Goal: Task Accomplishment & Management: Manage account settings

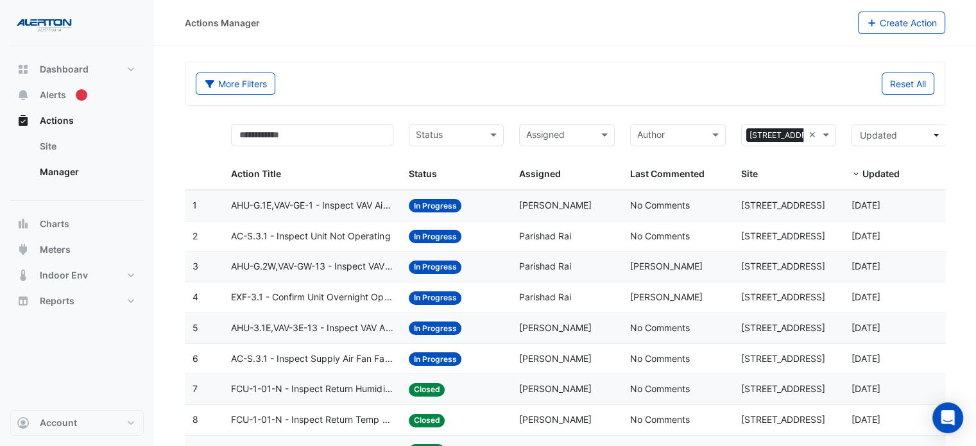
click at [717, 97] on div "More Filters Reset All" at bounding box center [565, 87] width 754 height 28
click at [347, 199] on span "AHU-G.1E,VAV-GE-1 - Inspect VAV Airflow Block" at bounding box center [312, 205] width 162 height 15
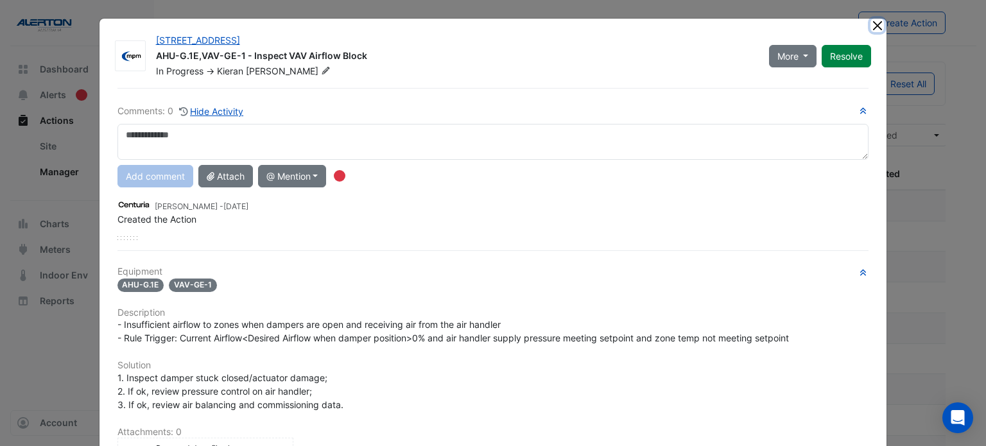
click at [875, 25] on button "Close" at bounding box center [876, 25] width 13 height 13
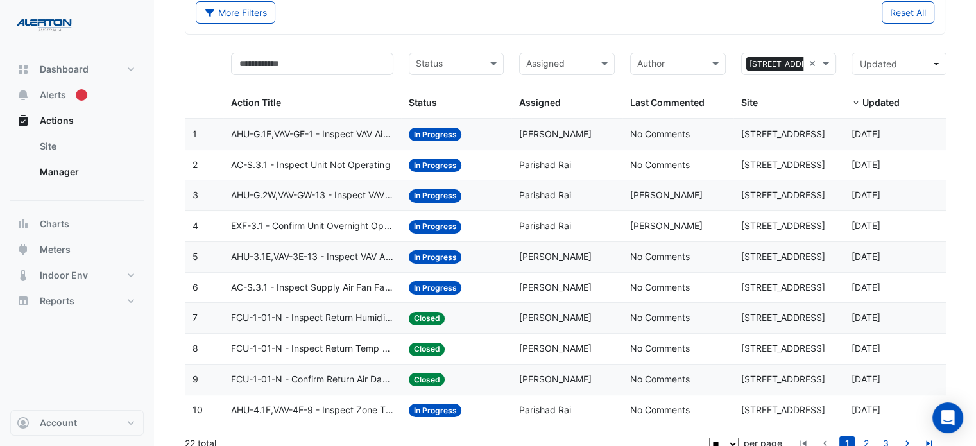
scroll to position [83, 0]
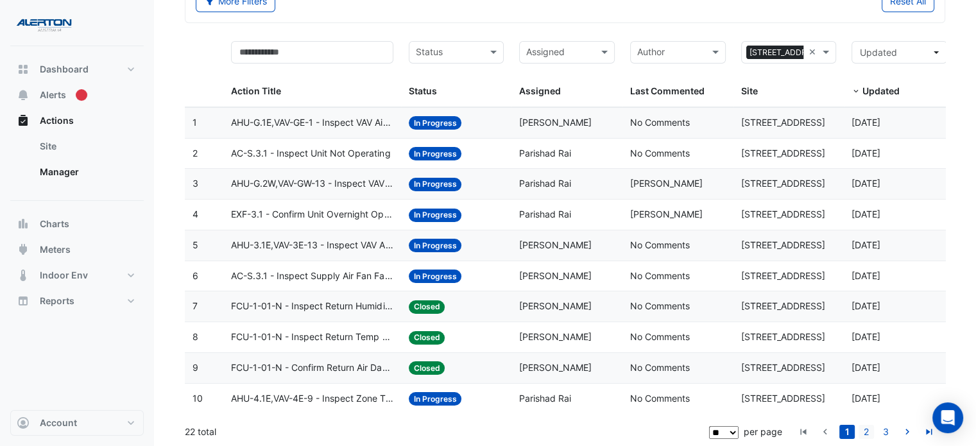
click at [865, 436] on link "2" at bounding box center [866, 432] width 15 height 14
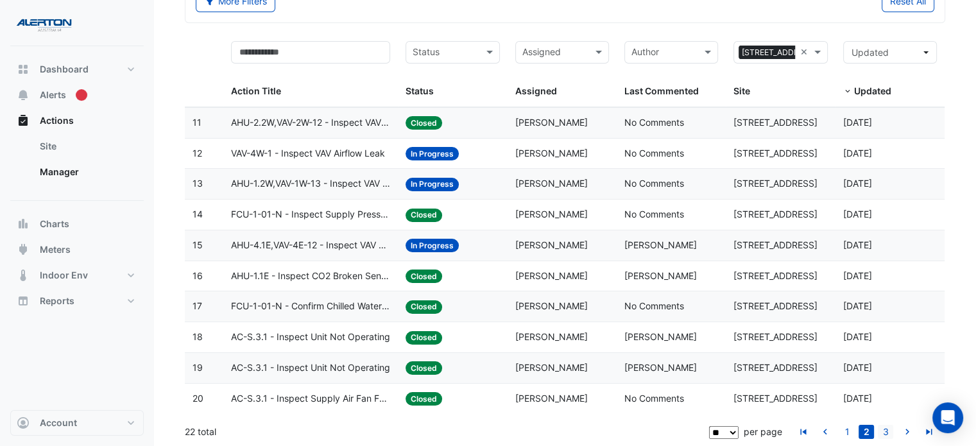
click at [882, 431] on link "3" at bounding box center [885, 432] width 15 height 14
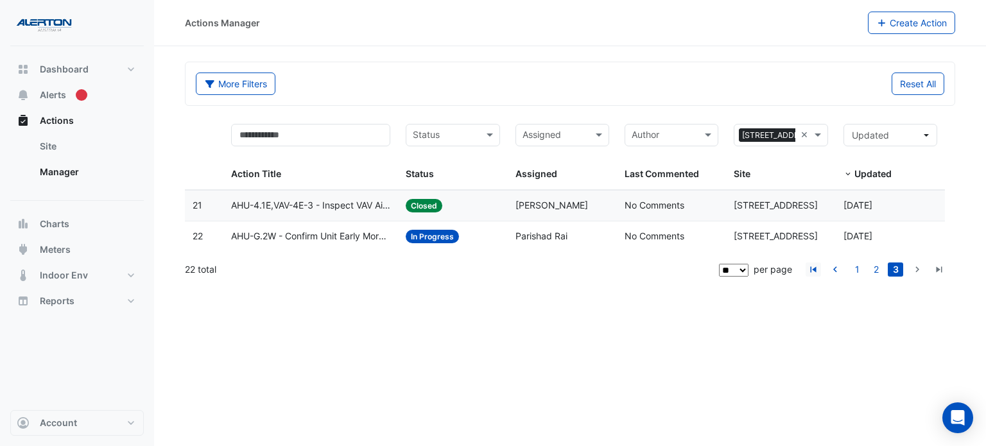
click at [814, 269] on icon "go to first page" at bounding box center [812, 270] width 15 height 13
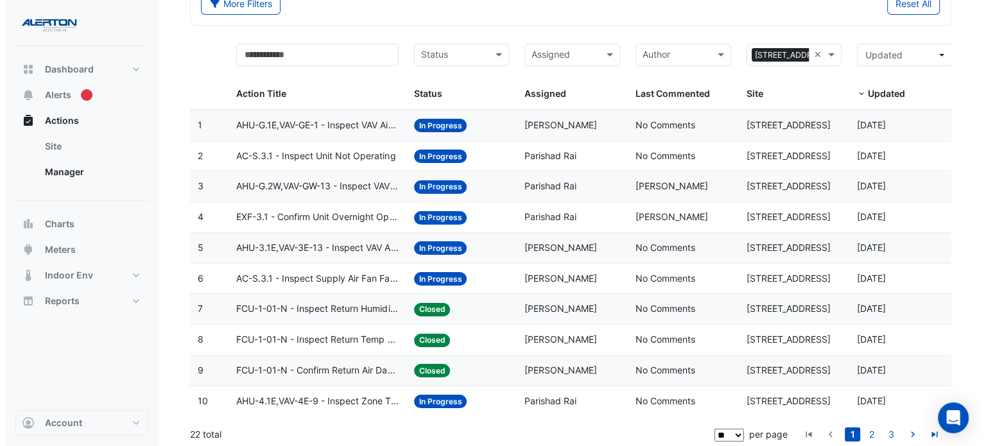
scroll to position [83, 0]
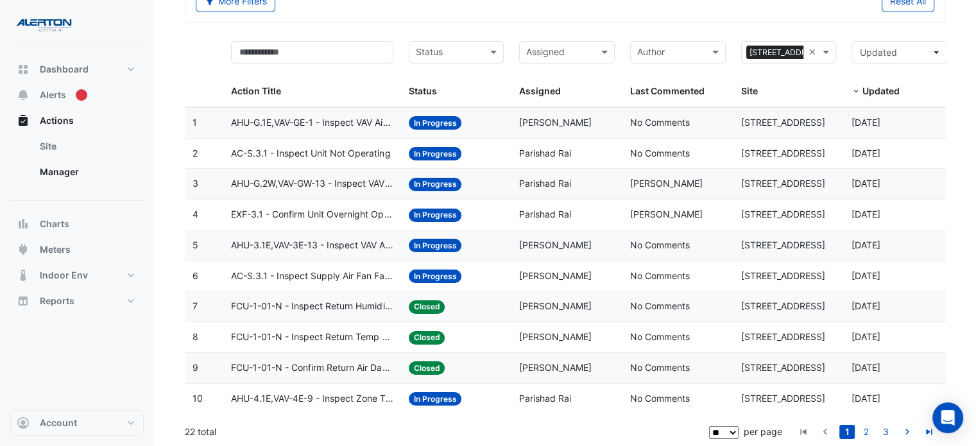
click at [496, 149] on div "Status: In Progress" at bounding box center [457, 153] width 96 height 15
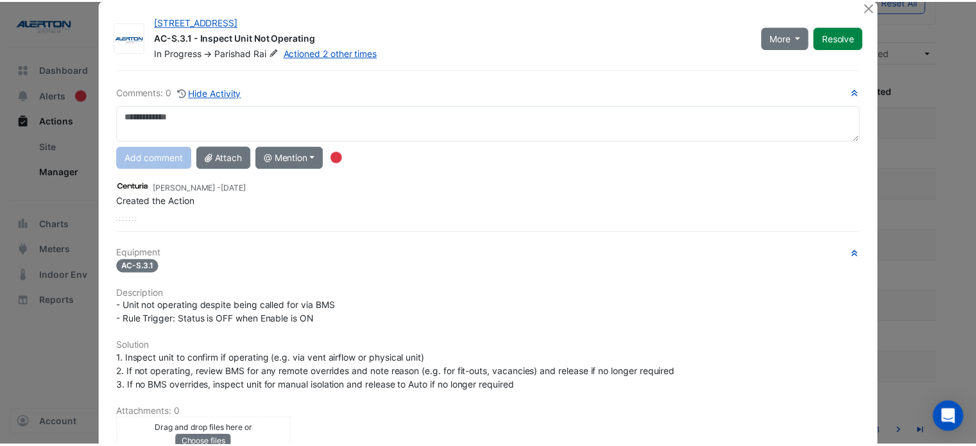
scroll to position [0, 0]
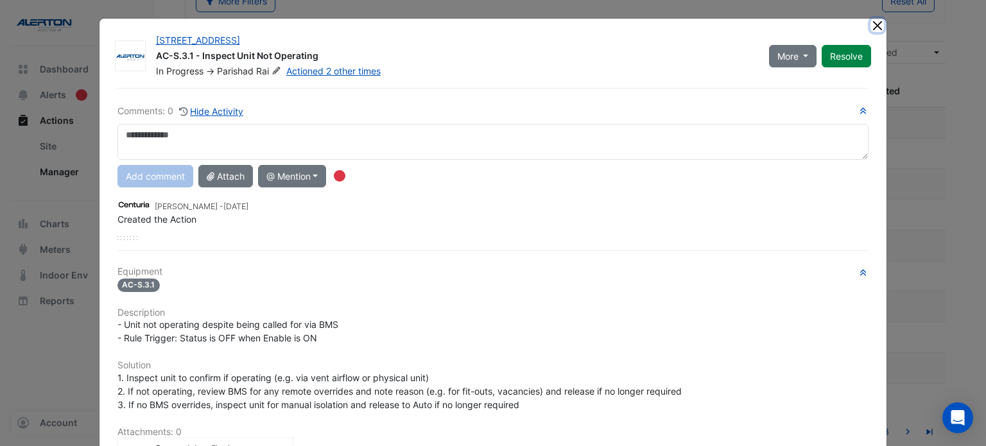
click at [871, 23] on button "Close" at bounding box center [876, 25] width 13 height 13
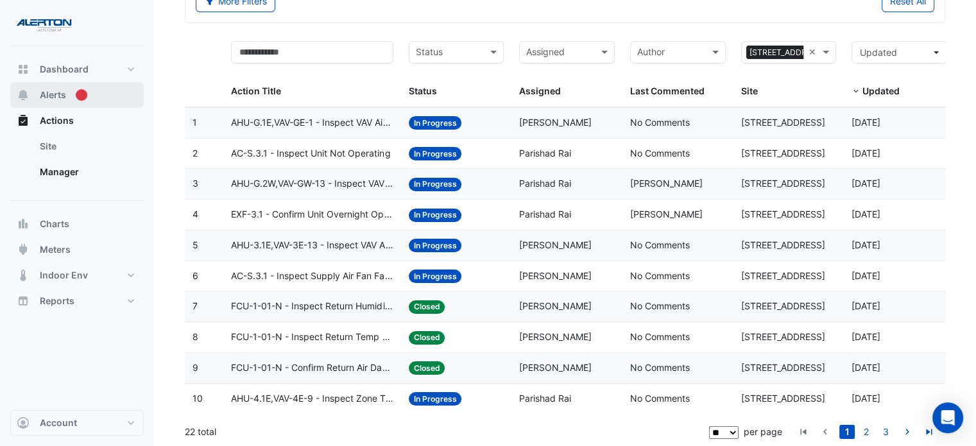
click at [55, 94] on span "Alerts" at bounding box center [53, 95] width 26 height 13
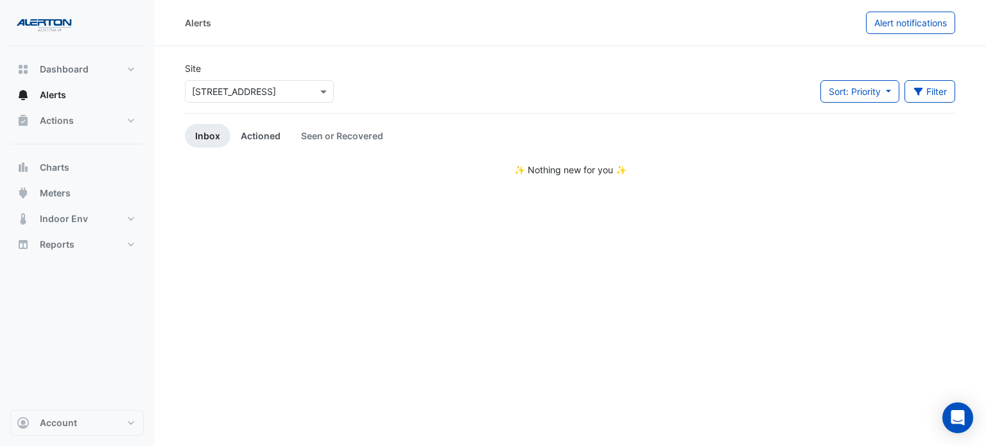
click at [257, 135] on link "Actioned" at bounding box center [260, 136] width 60 height 24
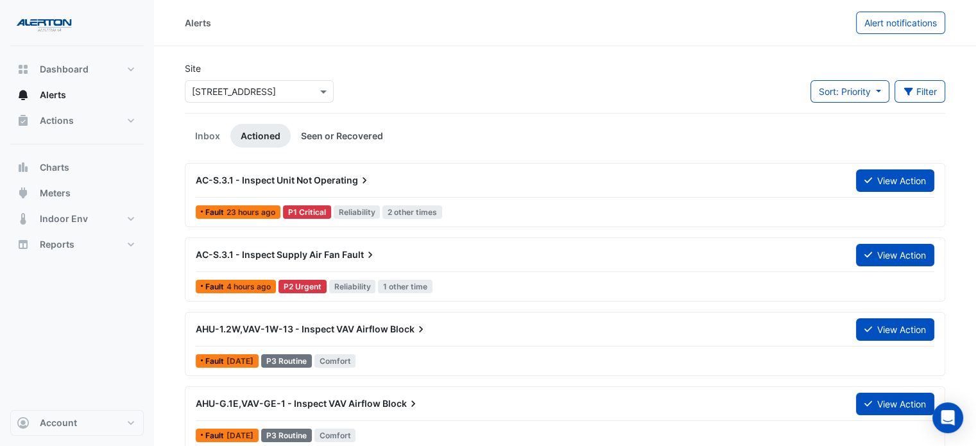
click at [327, 141] on link "Seen or Recovered" at bounding box center [342, 136] width 103 height 24
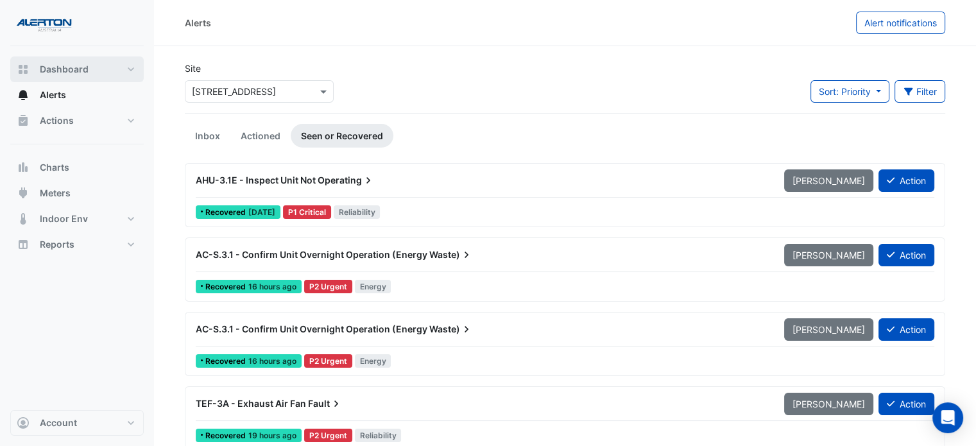
click at [71, 76] on button "Dashboard" at bounding box center [76, 69] width 133 height 26
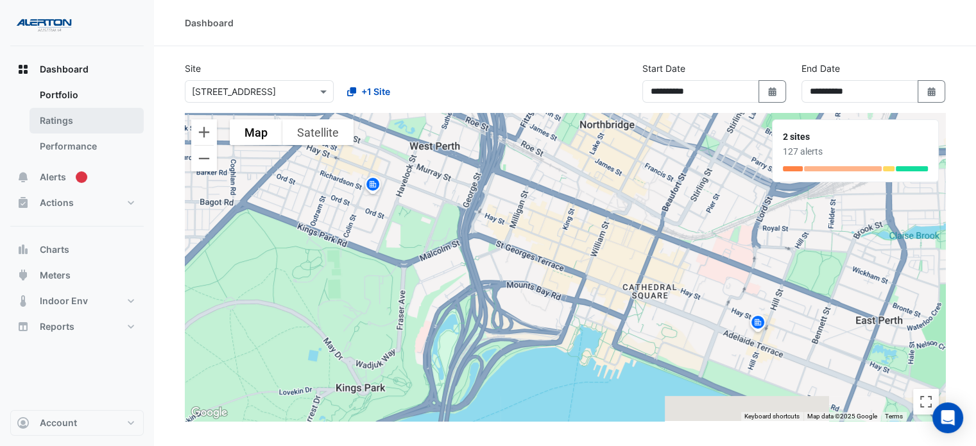
click at [64, 120] on link "Ratings" at bounding box center [87, 121] width 114 height 26
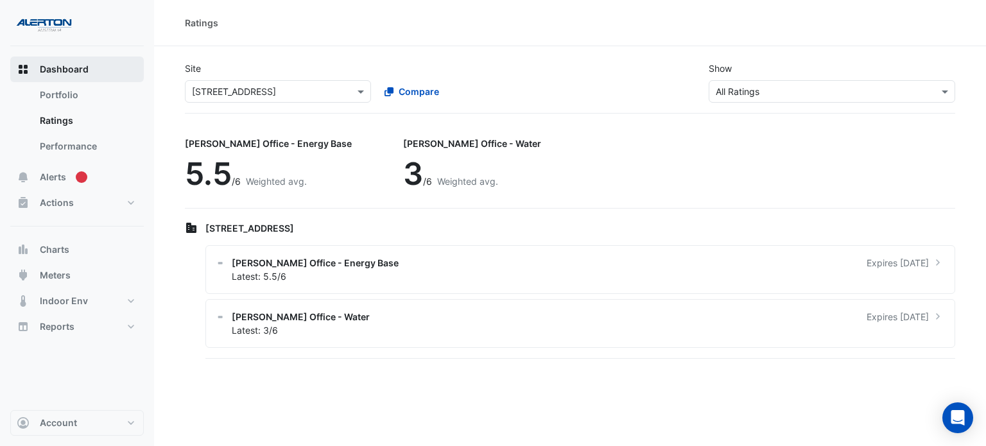
click at [51, 76] on button "Dashboard" at bounding box center [76, 69] width 133 height 26
click at [56, 69] on span "Dashboard" at bounding box center [64, 69] width 49 height 13
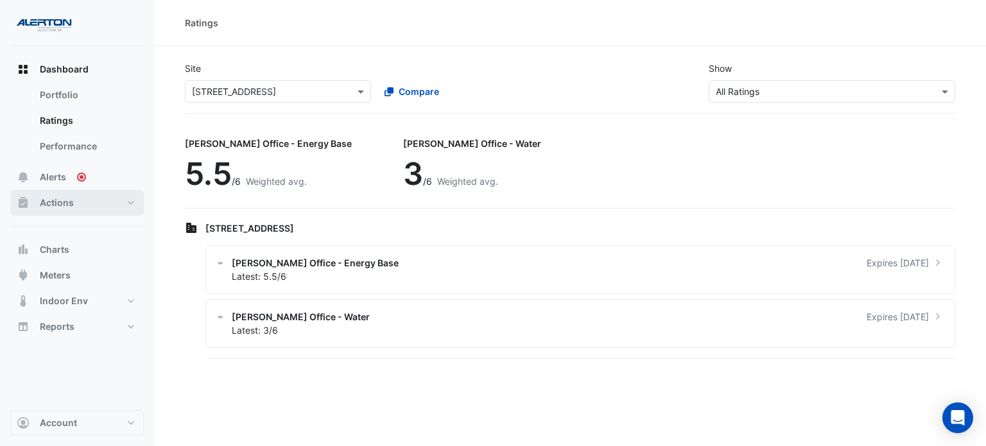
click at [62, 198] on span "Actions" at bounding box center [57, 202] width 34 height 13
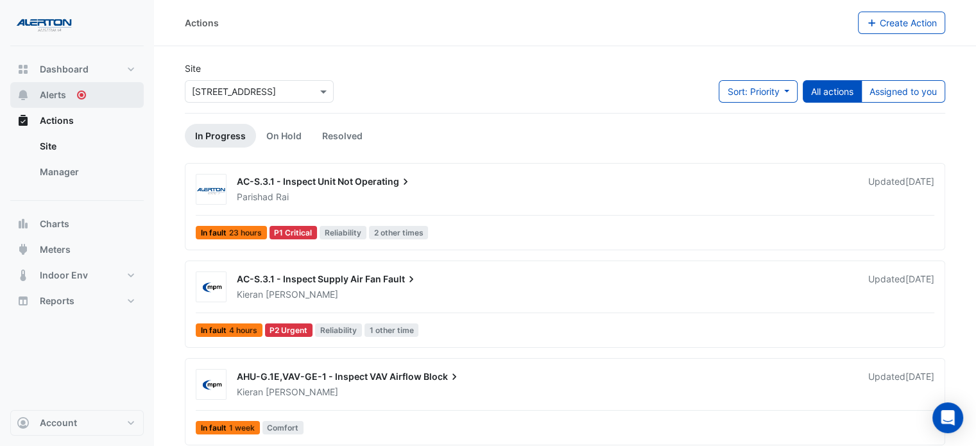
click at [55, 92] on span "Alerts" at bounding box center [53, 95] width 26 height 13
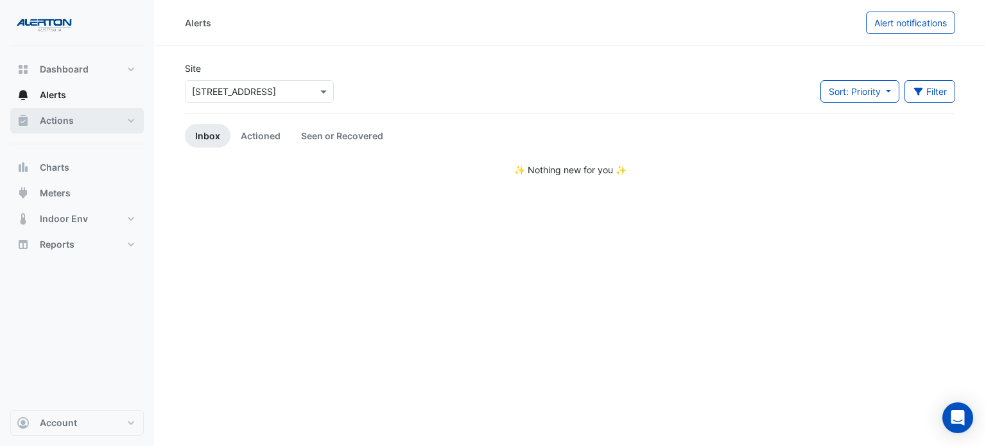
click at [50, 121] on span "Actions" at bounding box center [57, 120] width 34 height 13
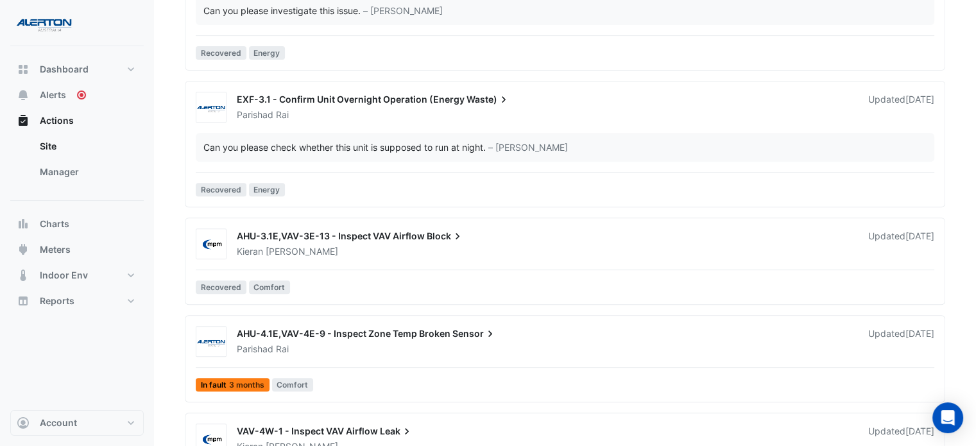
scroll to position [385, 0]
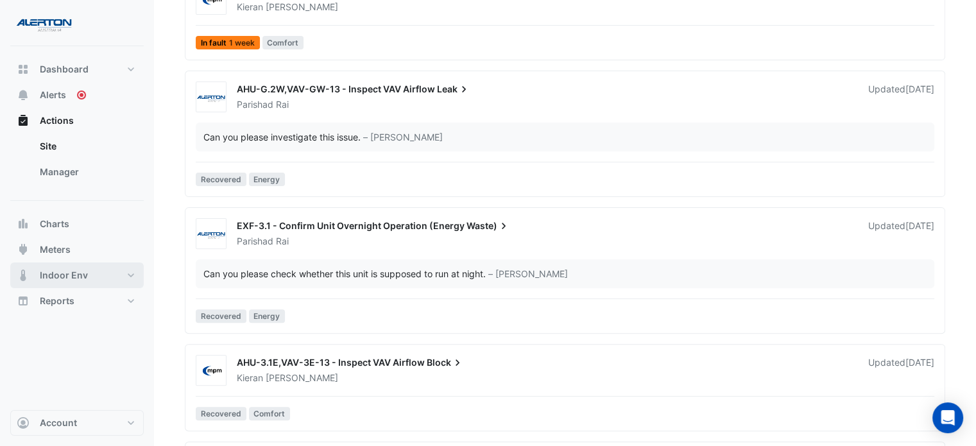
click at [67, 277] on span "Indoor Env" at bounding box center [64, 275] width 48 height 13
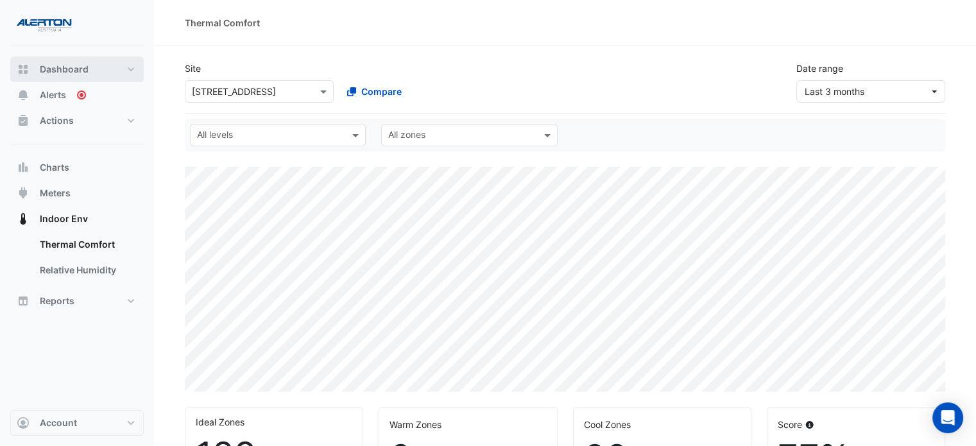
click at [60, 67] on span "Dashboard" at bounding box center [64, 69] width 49 height 13
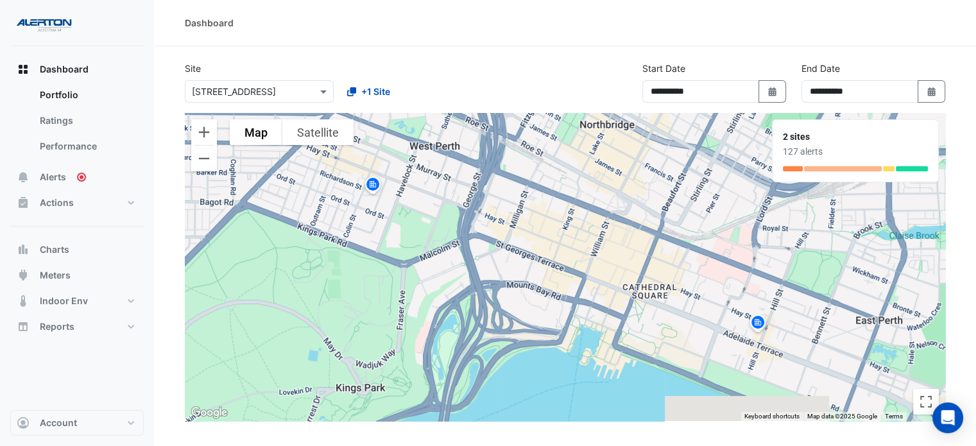
click at [46, 17] on img at bounding box center [44, 23] width 58 height 26
click at [277, 92] on input "text" at bounding box center [246, 91] width 109 height 13
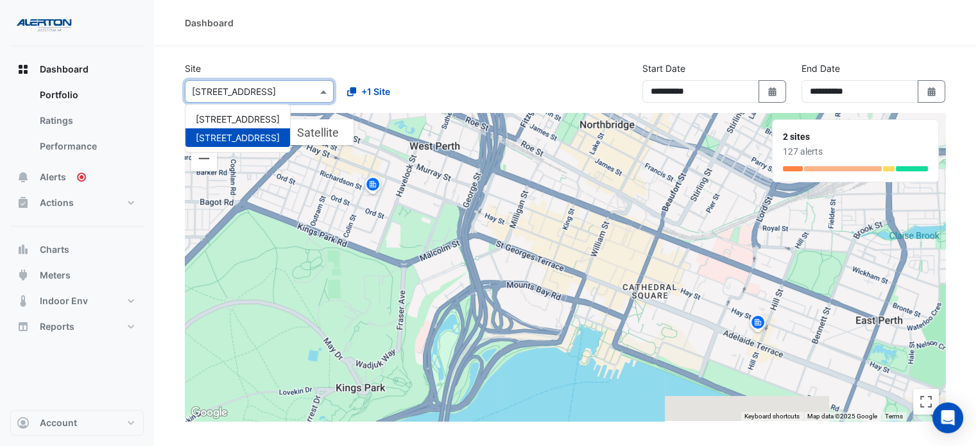
click at [210, 138] on span "[STREET_ADDRESS]" at bounding box center [238, 137] width 84 height 11
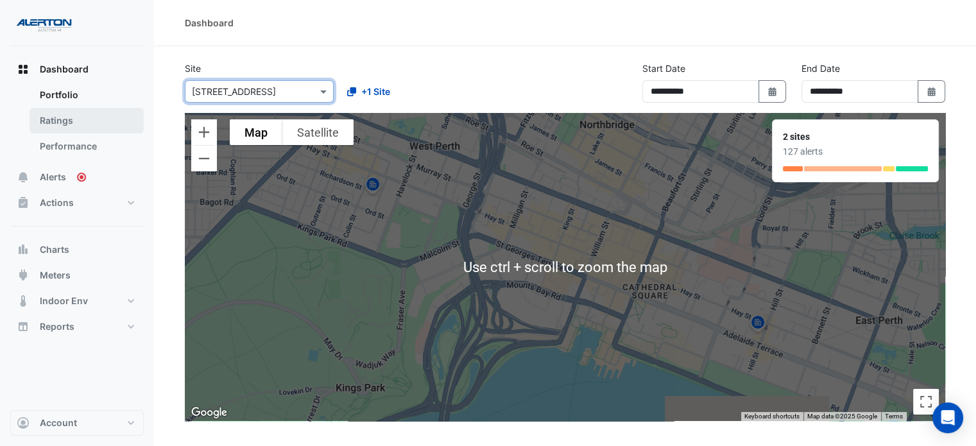
click at [46, 120] on link "Ratings" at bounding box center [87, 121] width 114 height 26
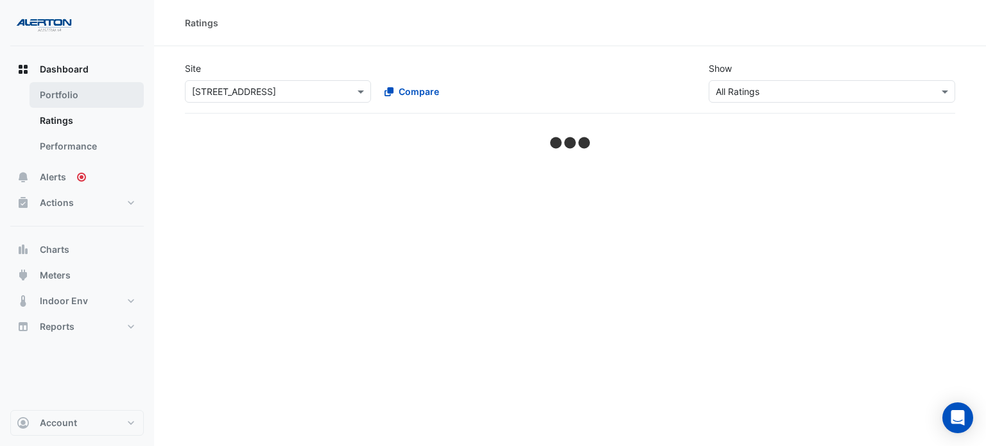
click at [50, 100] on link "Portfolio" at bounding box center [87, 95] width 114 height 26
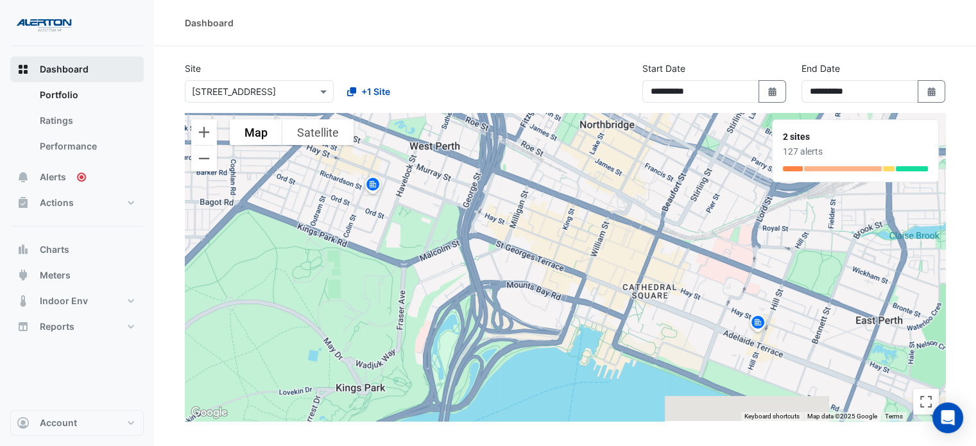
click at [55, 76] on button "Dashboard" at bounding box center [76, 69] width 133 height 26
click at [56, 74] on span "Dashboard" at bounding box center [64, 69] width 49 height 13
click at [60, 146] on link "Performance" at bounding box center [87, 146] width 114 height 26
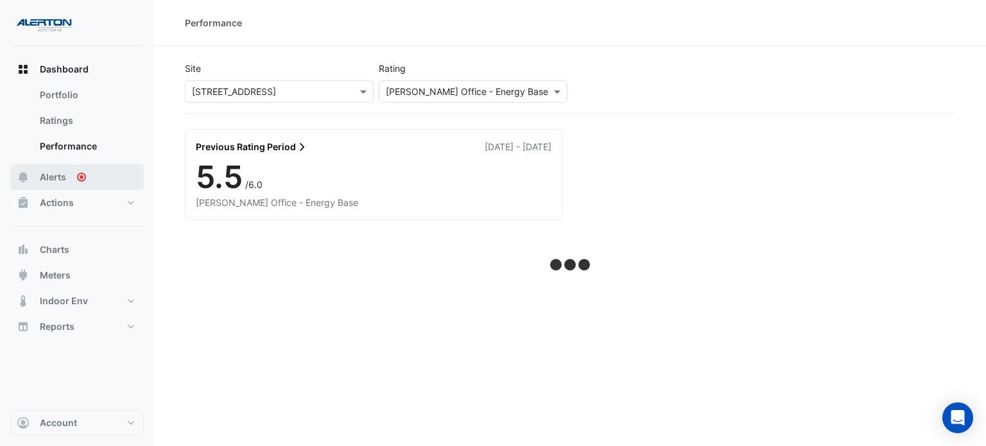
click at [49, 176] on span "Alerts" at bounding box center [53, 177] width 26 height 13
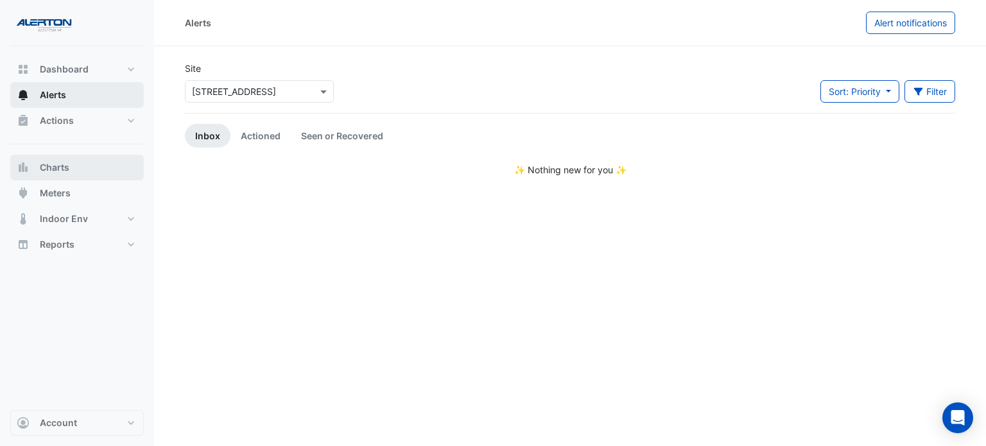
click at [49, 176] on button "Charts" at bounding box center [76, 168] width 133 height 26
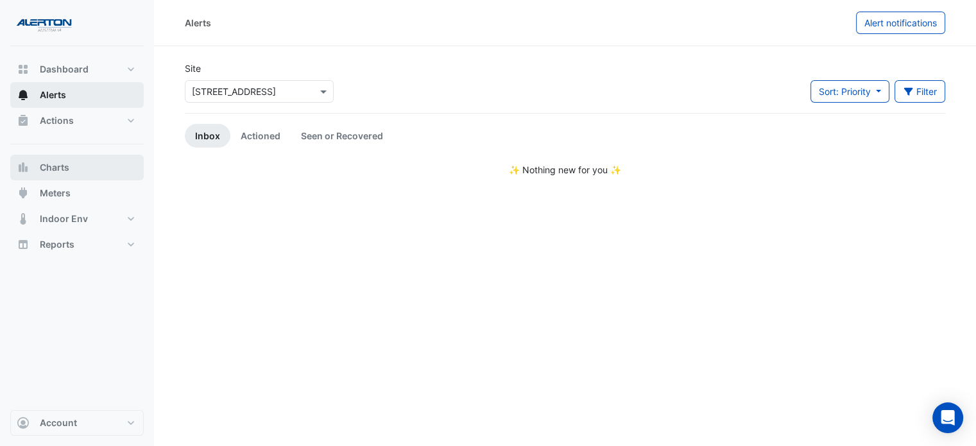
click at [49, 176] on button "Charts" at bounding box center [76, 168] width 133 height 26
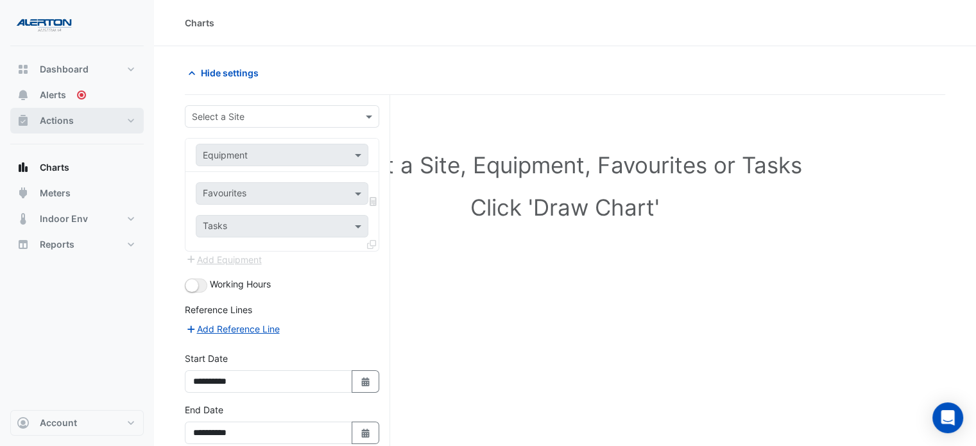
click at [62, 124] on span "Actions" at bounding box center [57, 120] width 34 height 13
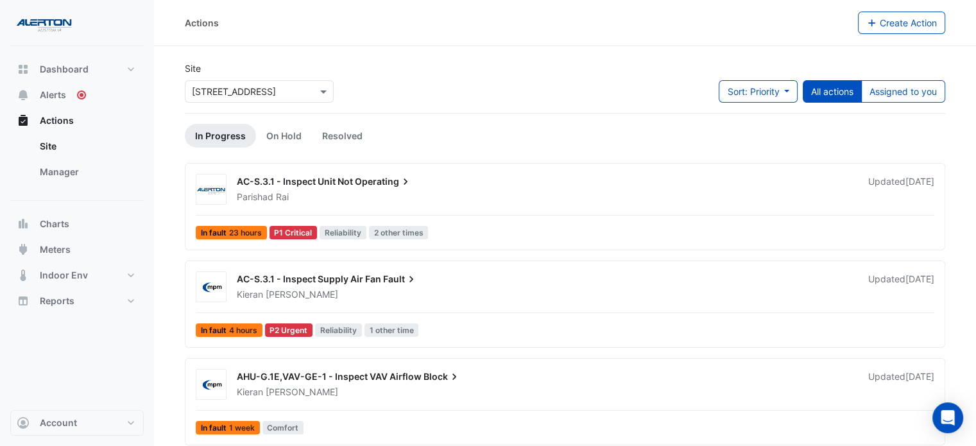
click at [829, 92] on button "All actions" at bounding box center [832, 91] width 59 height 22
click at [866, 87] on button "Assigned to you" at bounding box center [903, 91] width 84 height 22
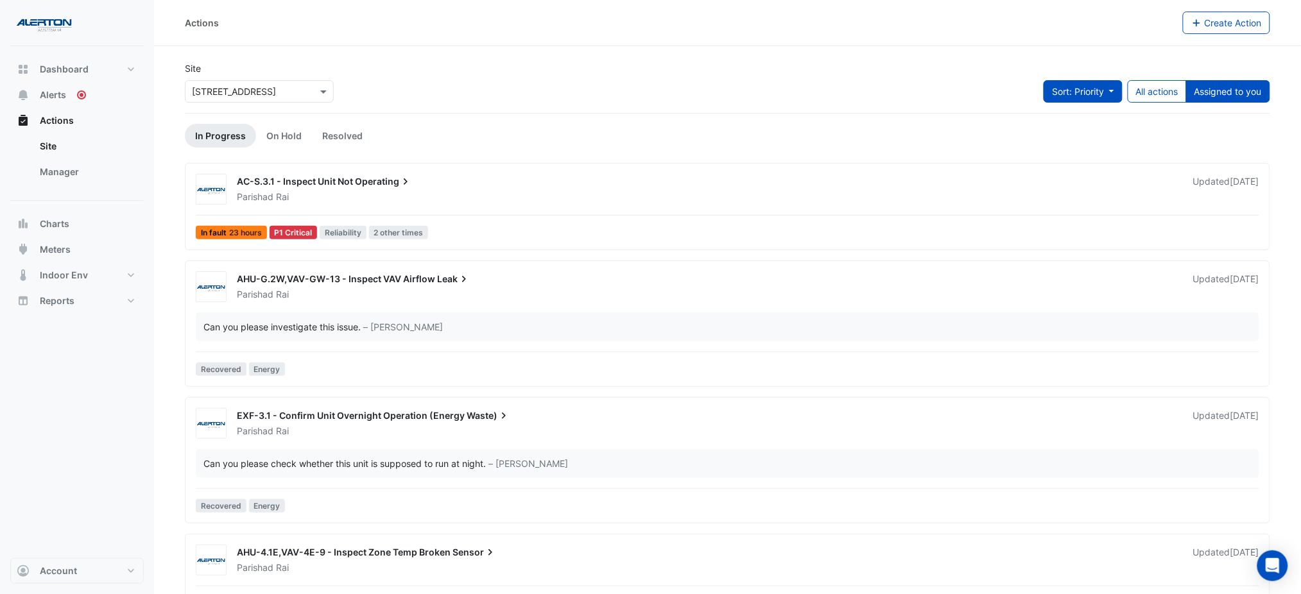
click at [985, 99] on button "Sort: Priority" at bounding box center [1082, 91] width 79 height 22
click at [985, 139] on li "Updated" at bounding box center [1068, 137] width 101 height 19
click at [985, 96] on span "Sort: Updated" at bounding box center [1074, 91] width 60 height 11
click at [985, 120] on li "Priority" at bounding box center [1068, 119] width 101 height 19
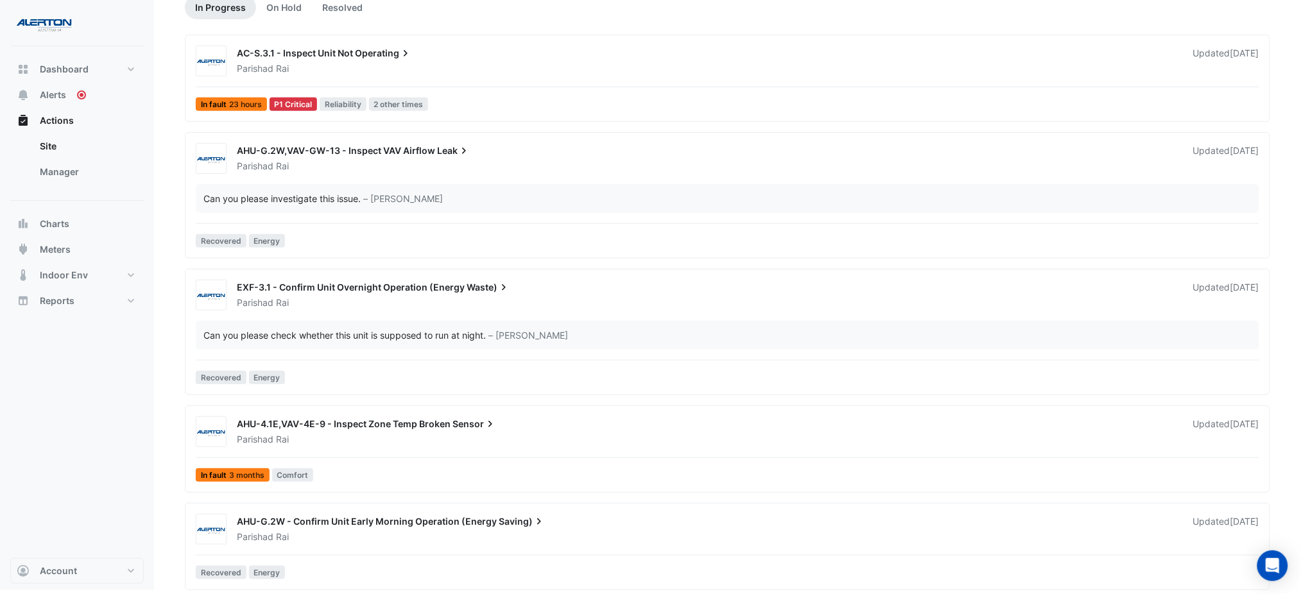
scroll to position [124, 0]
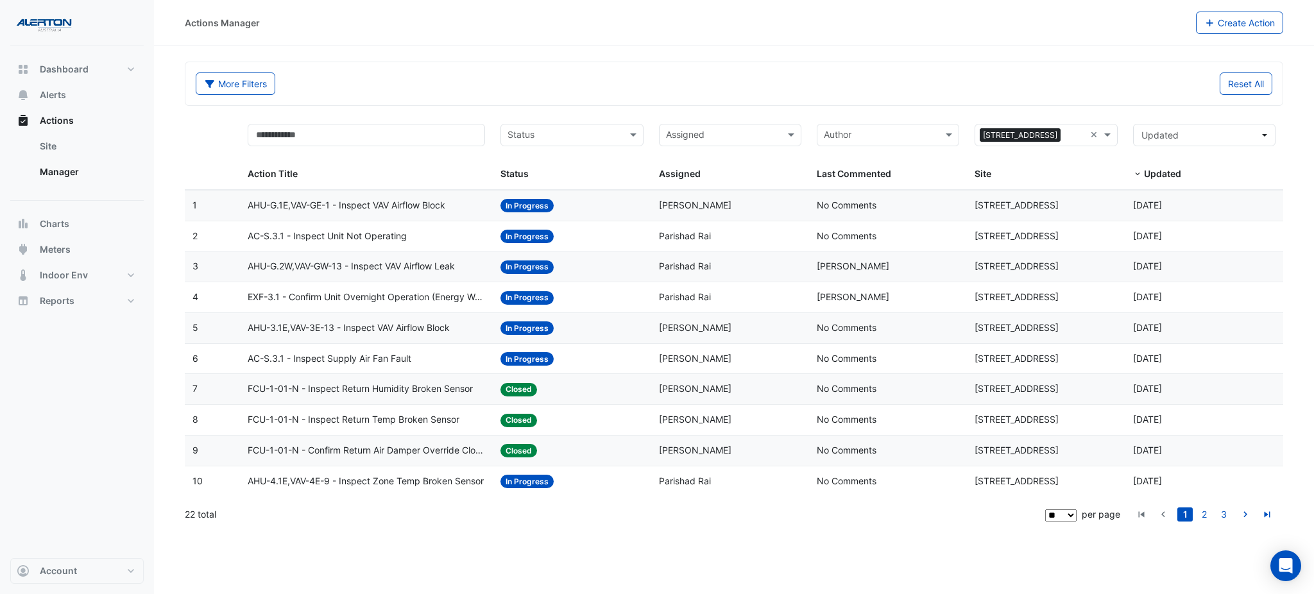
click at [1072, 516] on select "** ** ** ***" at bounding box center [1060, 516] width 31 height 12
click at [1077, 510] on select "** ** ** ***" at bounding box center [1060, 516] width 31 height 12
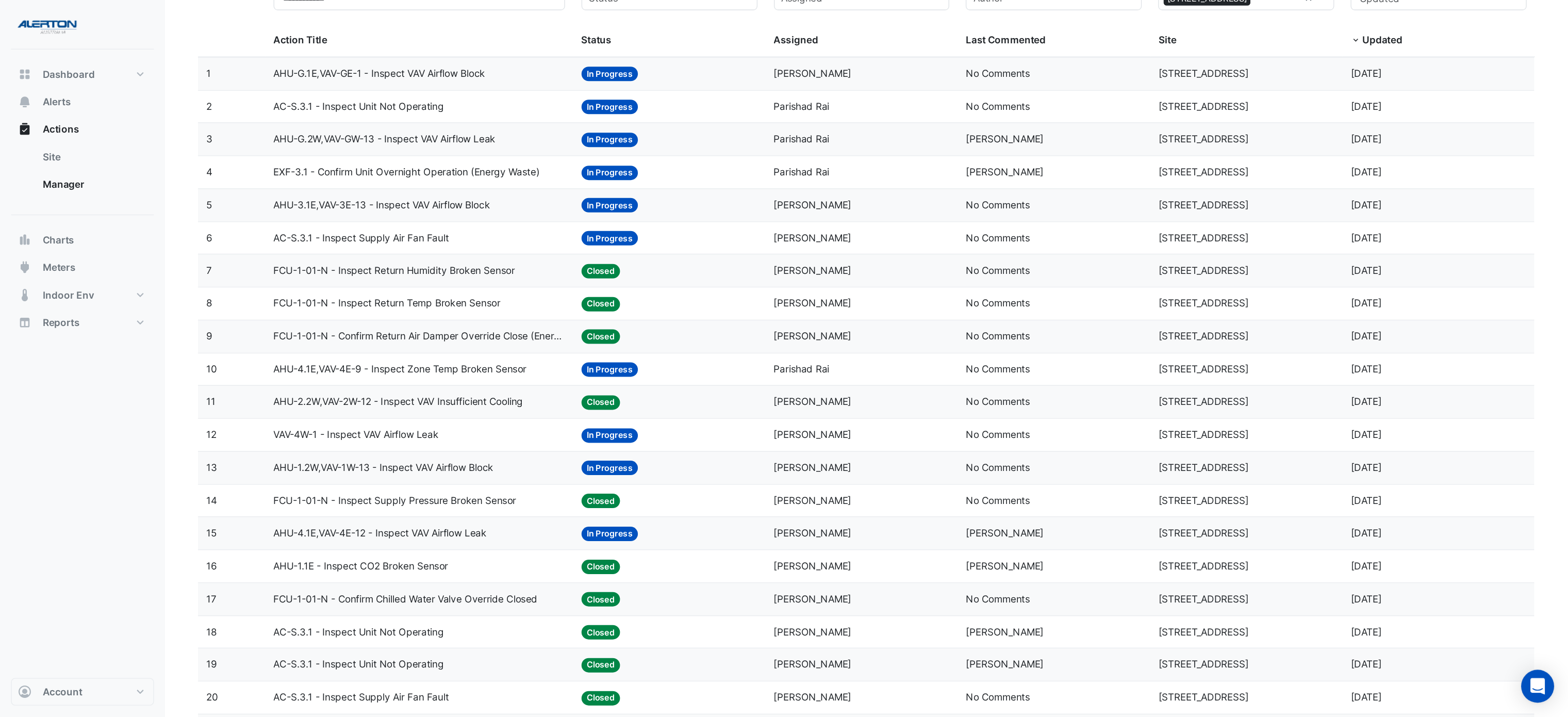
scroll to position [17, 0]
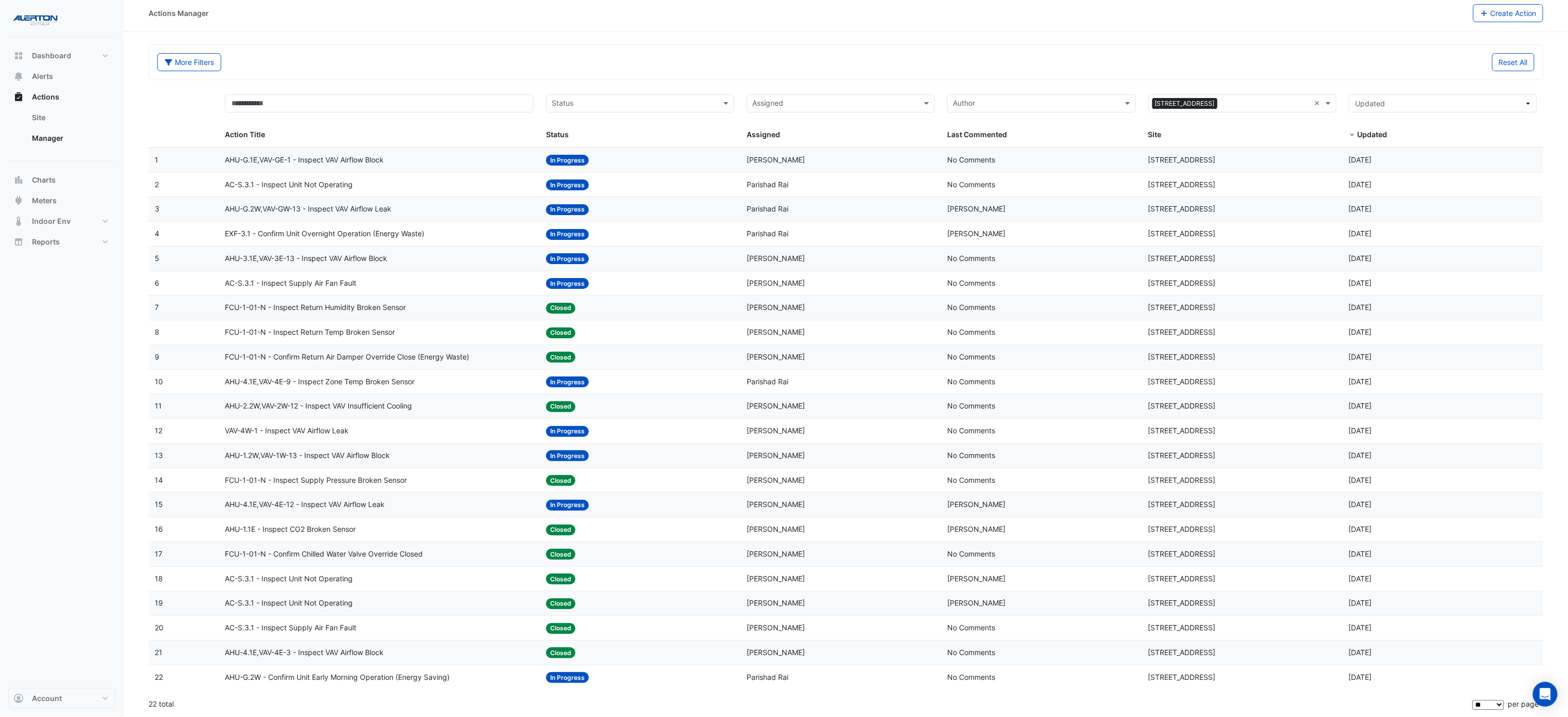
click at [1056, 477] on select "** ** ** ***" at bounding box center [1488, 705] width 31 height 10
select select "**"
click at [1056, 477] on select "** ** ** ***" at bounding box center [1488, 705] width 31 height 10
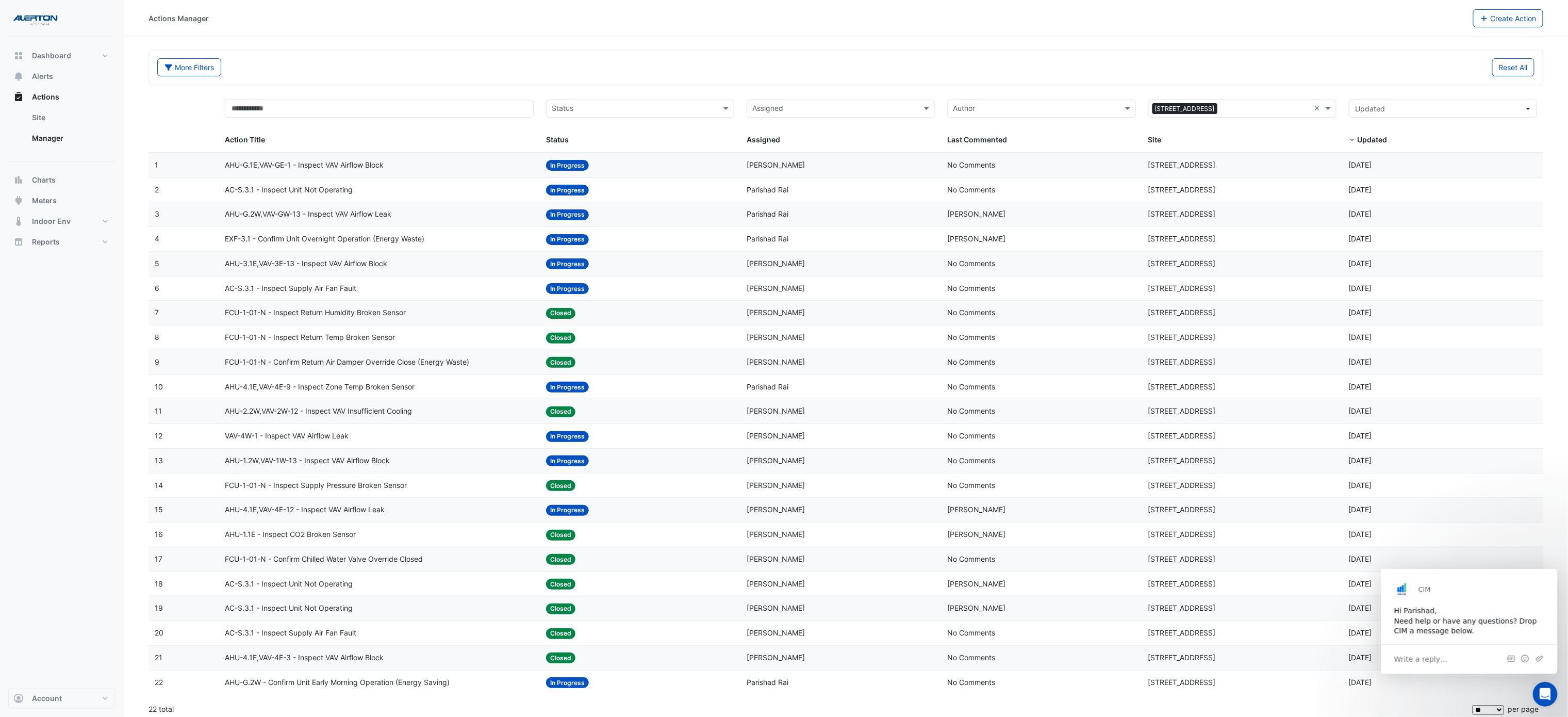
scroll to position [0, 0]
